Goal: Information Seeking & Learning: Learn about a topic

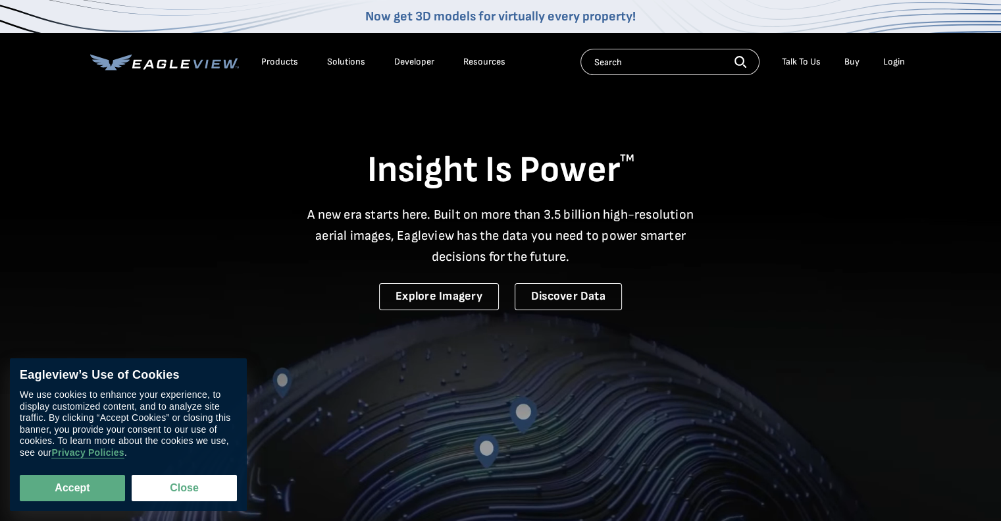
click at [723, 290] on div "Insight Is Power TM A new era starts here. Built on more than 3.5 billion high-…" at bounding box center [501, 200] width 822 height 221
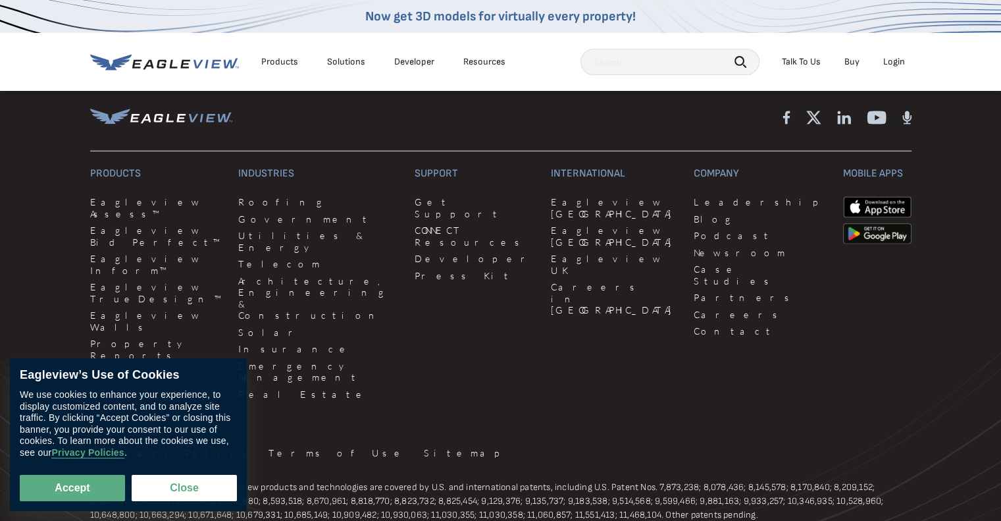
scroll to position [3489, 0]
click at [694, 195] on link "Leadership" at bounding box center [760, 201] width 133 height 12
